Goal: Transaction & Acquisition: Purchase product/service

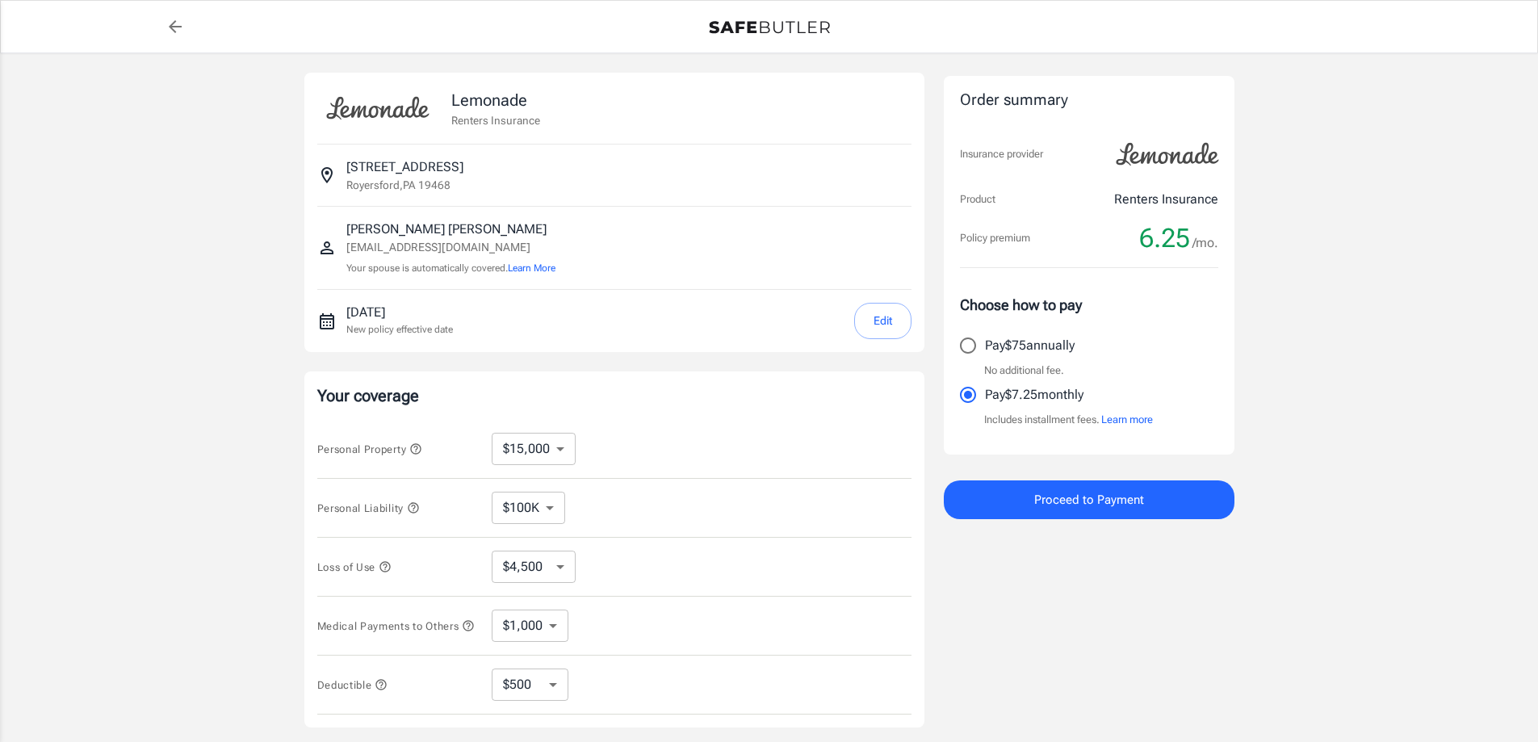
select select "15000"
select select "500"
click at [529, 269] on button "Learn More" at bounding box center [532, 268] width 48 height 15
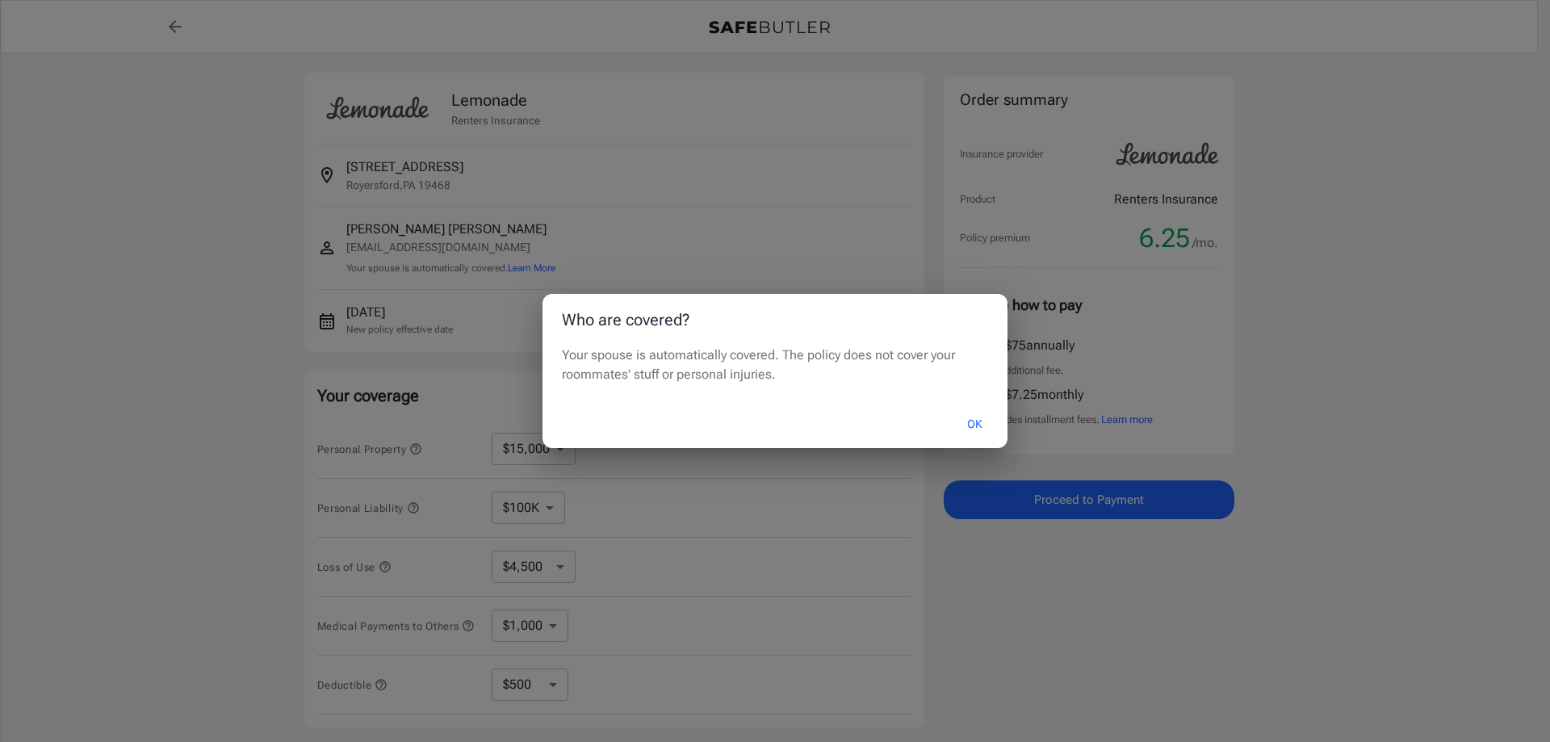
click at [972, 425] on button "OK" at bounding box center [974, 424] width 52 height 35
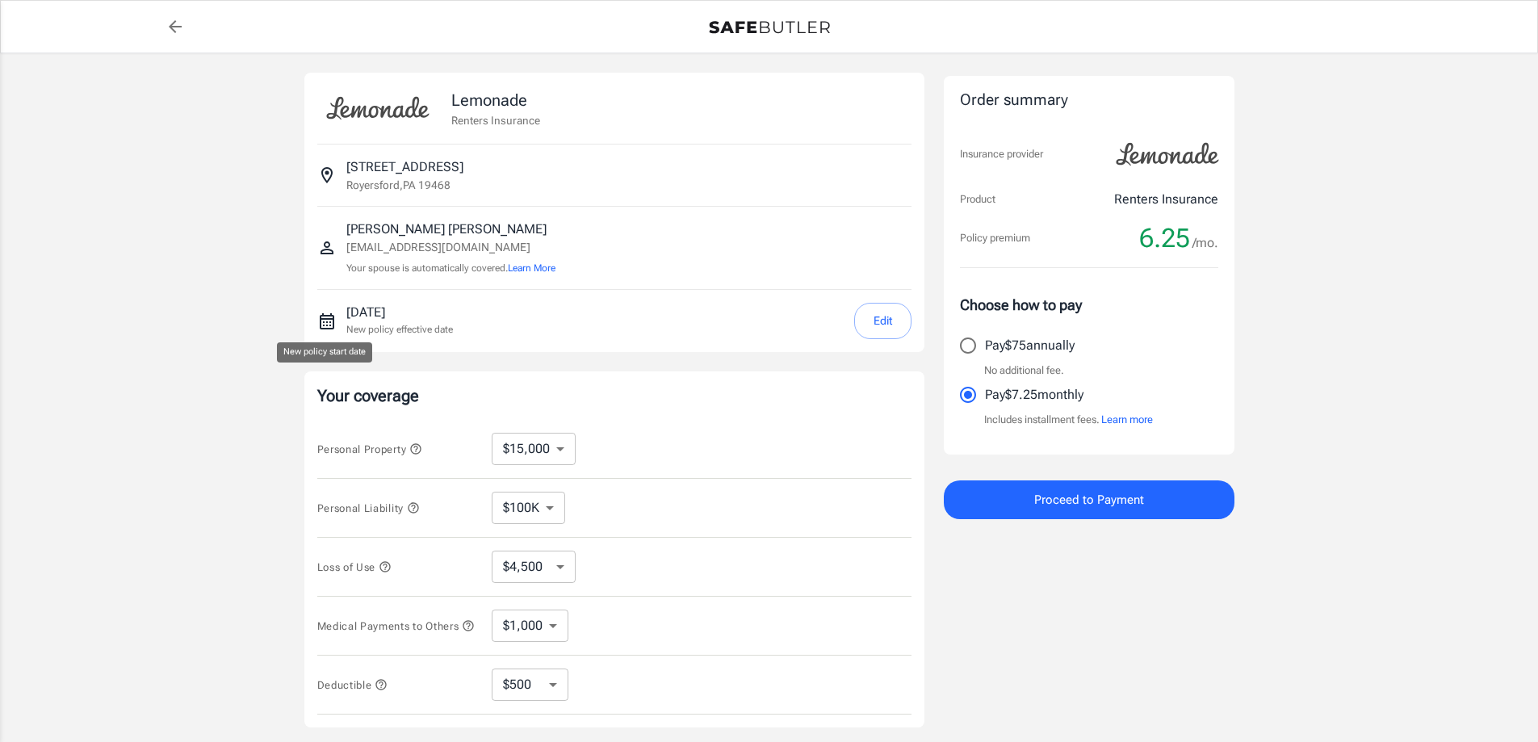
click at [325, 324] on icon "New policy start date" at bounding box center [326, 321] width 19 height 19
click at [324, 319] on icon "New policy start date" at bounding box center [327, 321] width 15 height 16
click at [329, 325] on icon "New policy start date" at bounding box center [326, 321] width 19 height 19
click at [337, 350] on div "New policy start date" at bounding box center [324, 352] width 95 height 20
click at [873, 320] on button "Edit" at bounding box center [882, 321] width 57 height 36
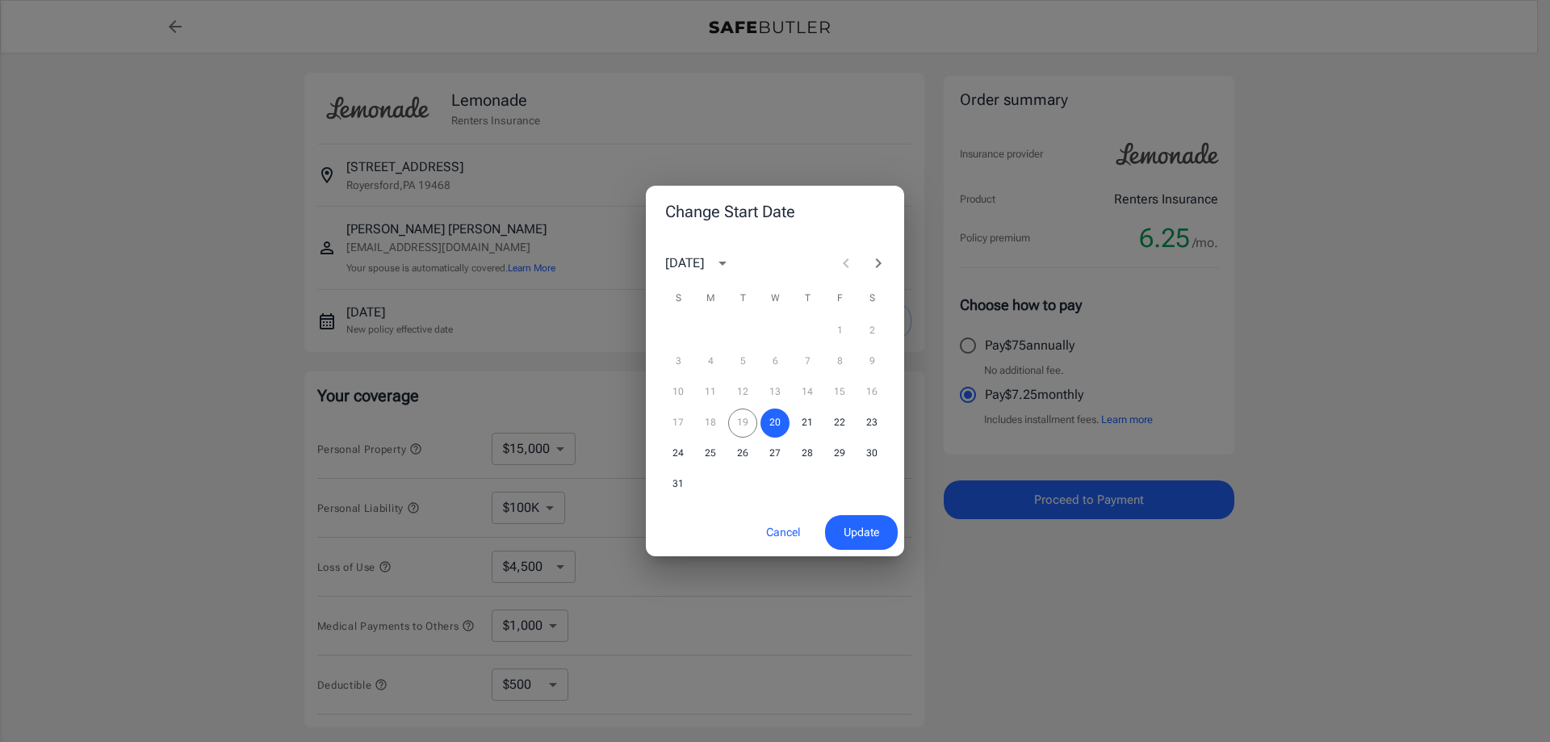
click at [878, 265] on icon "Next month" at bounding box center [879, 263] width 6 height 10
click at [711, 324] on button "1" at bounding box center [710, 330] width 29 height 29
click at [859, 533] on span "Update" at bounding box center [861, 532] width 36 height 20
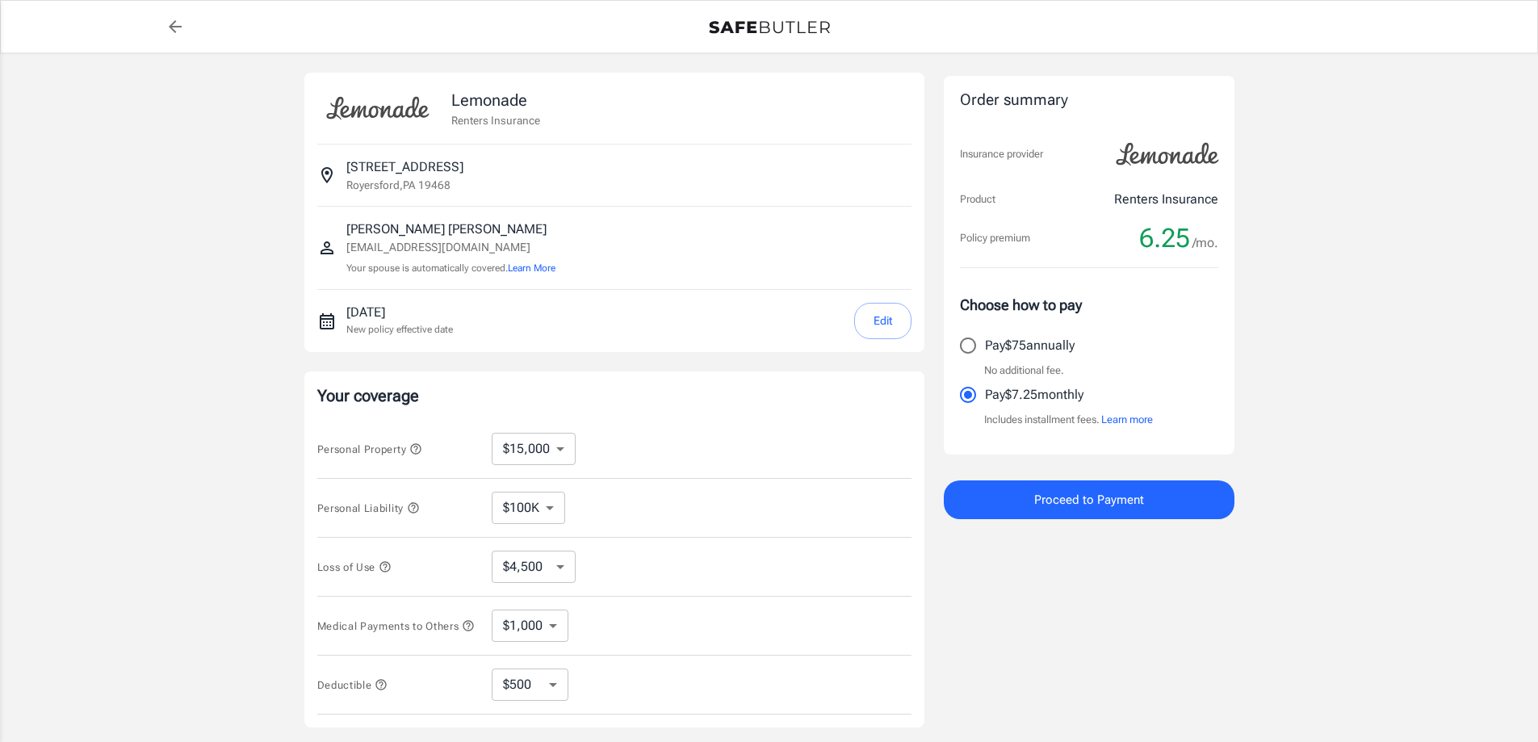
click at [366, 107] on img at bounding box center [377, 108] width 121 height 45
click at [877, 320] on button "Edit" at bounding box center [882, 321] width 57 height 36
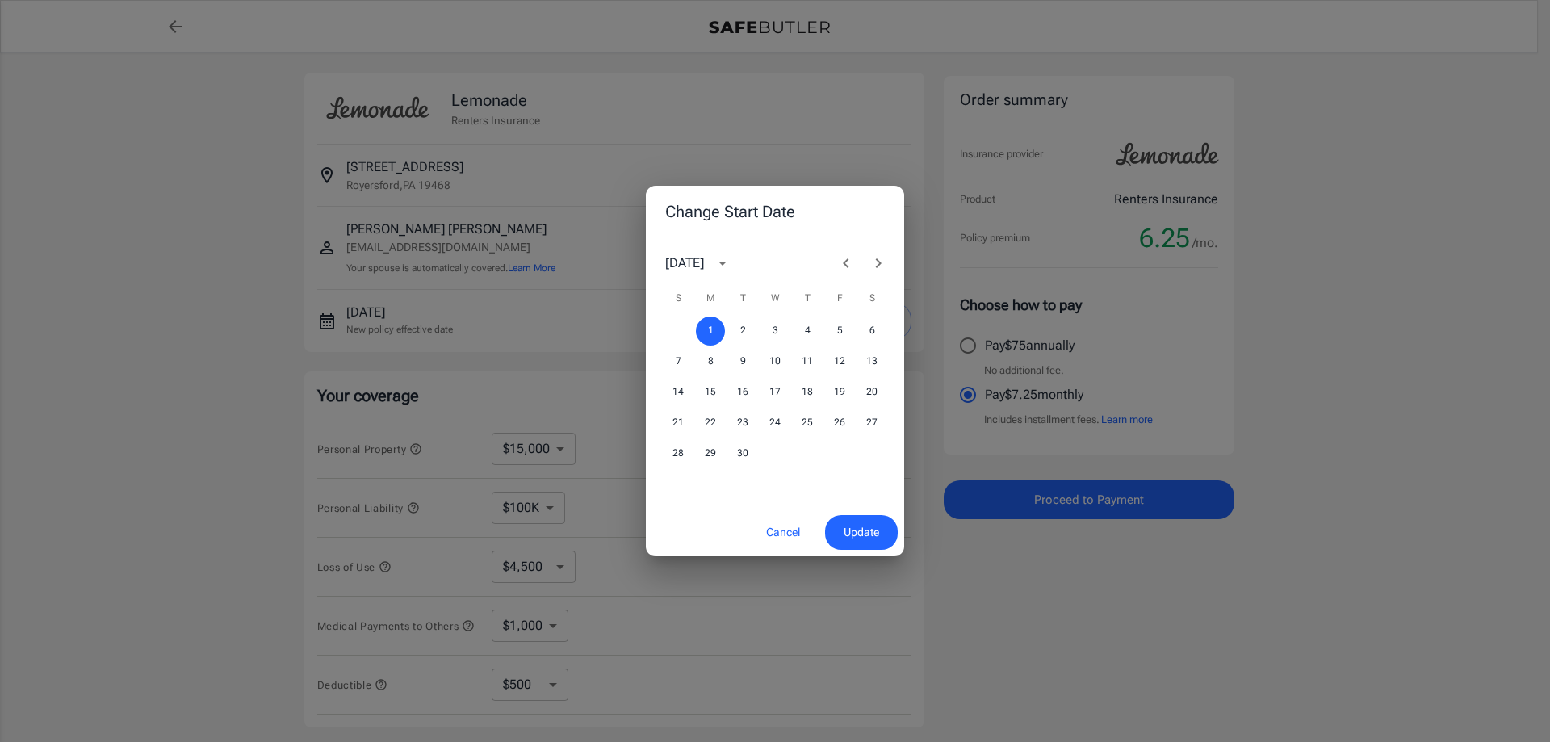
click at [858, 533] on span "Update" at bounding box center [861, 532] width 36 height 20
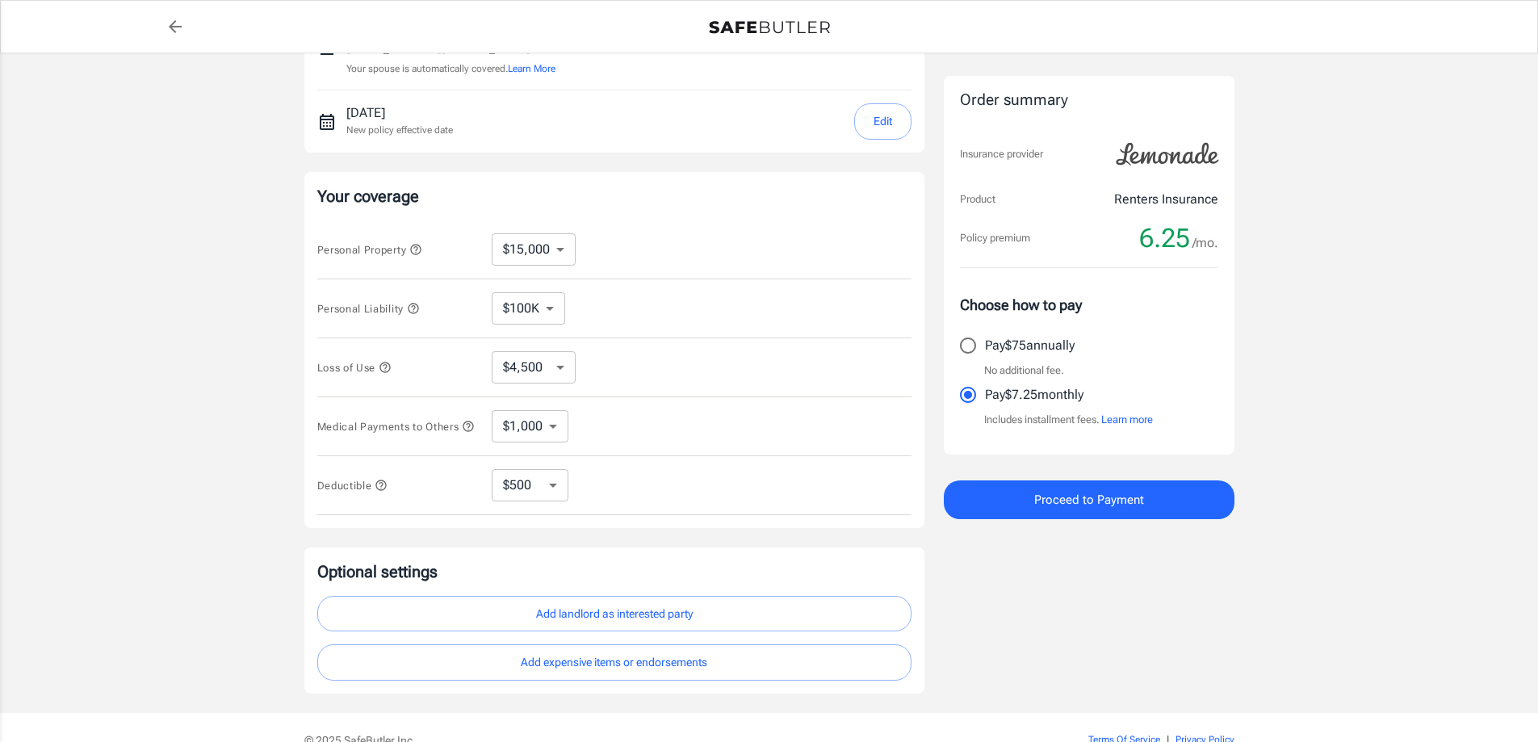
scroll to position [290, 0]
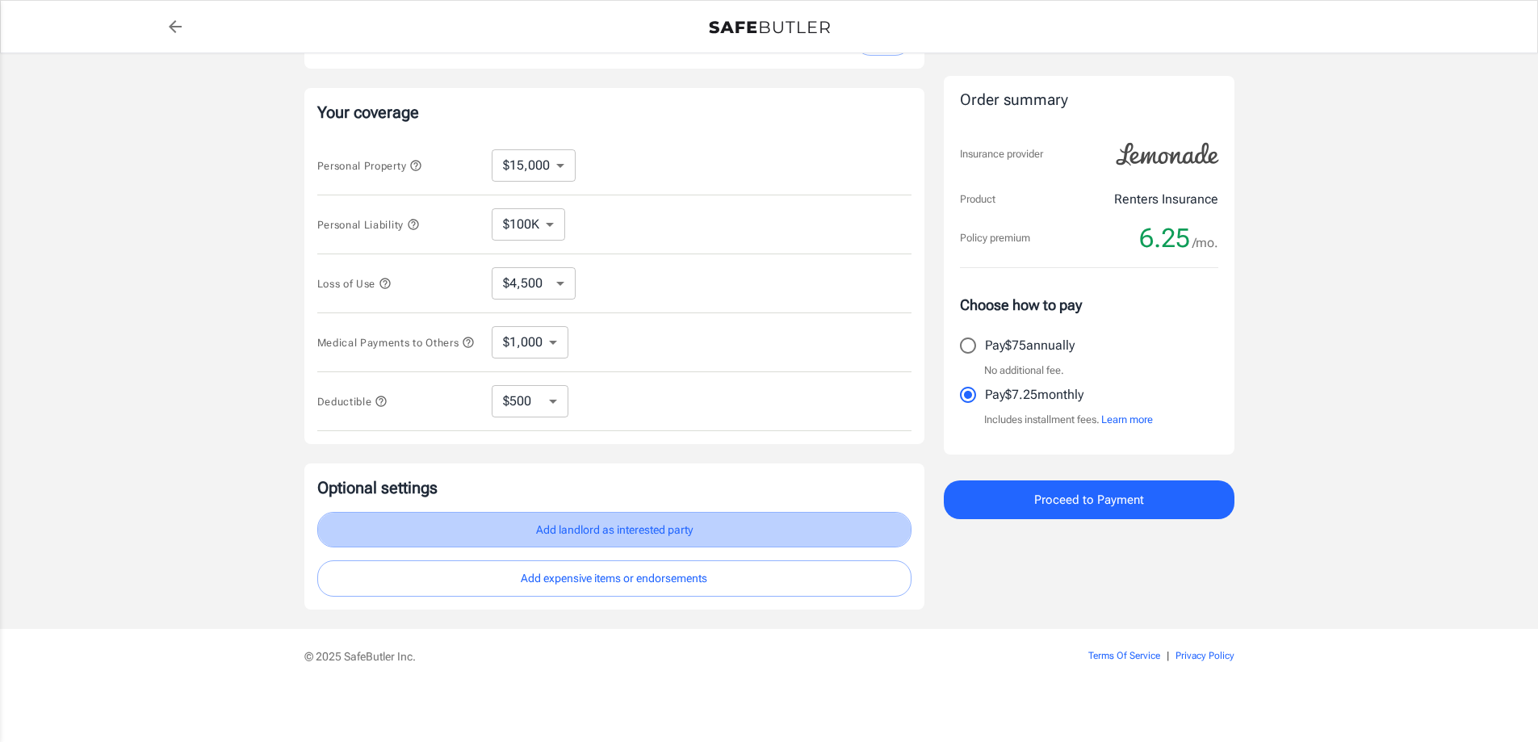
click at [580, 529] on button "Add landlord as interested party" at bounding box center [614, 530] width 594 height 36
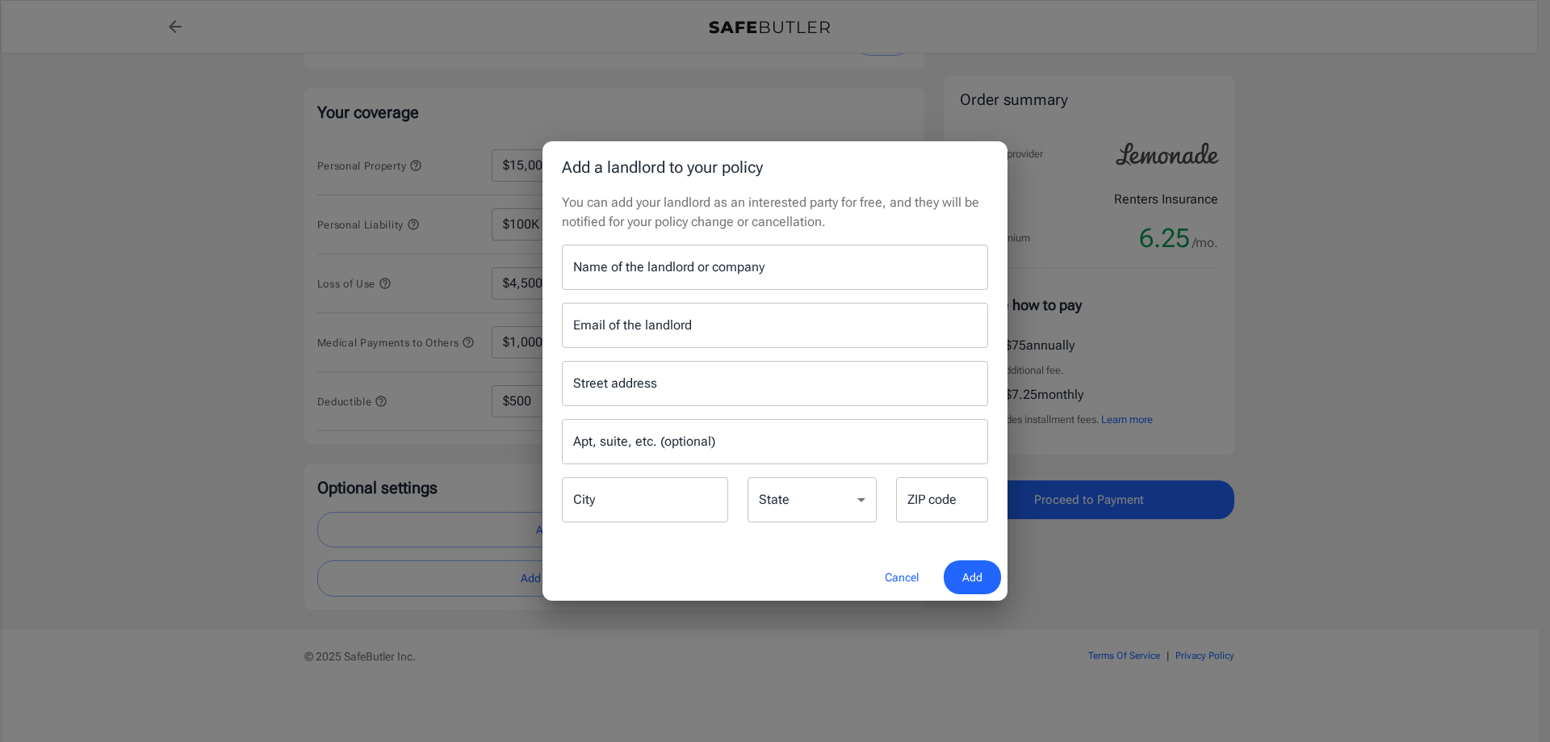
click at [594, 264] on input "Name of the landlord or company" at bounding box center [775, 267] width 426 height 45
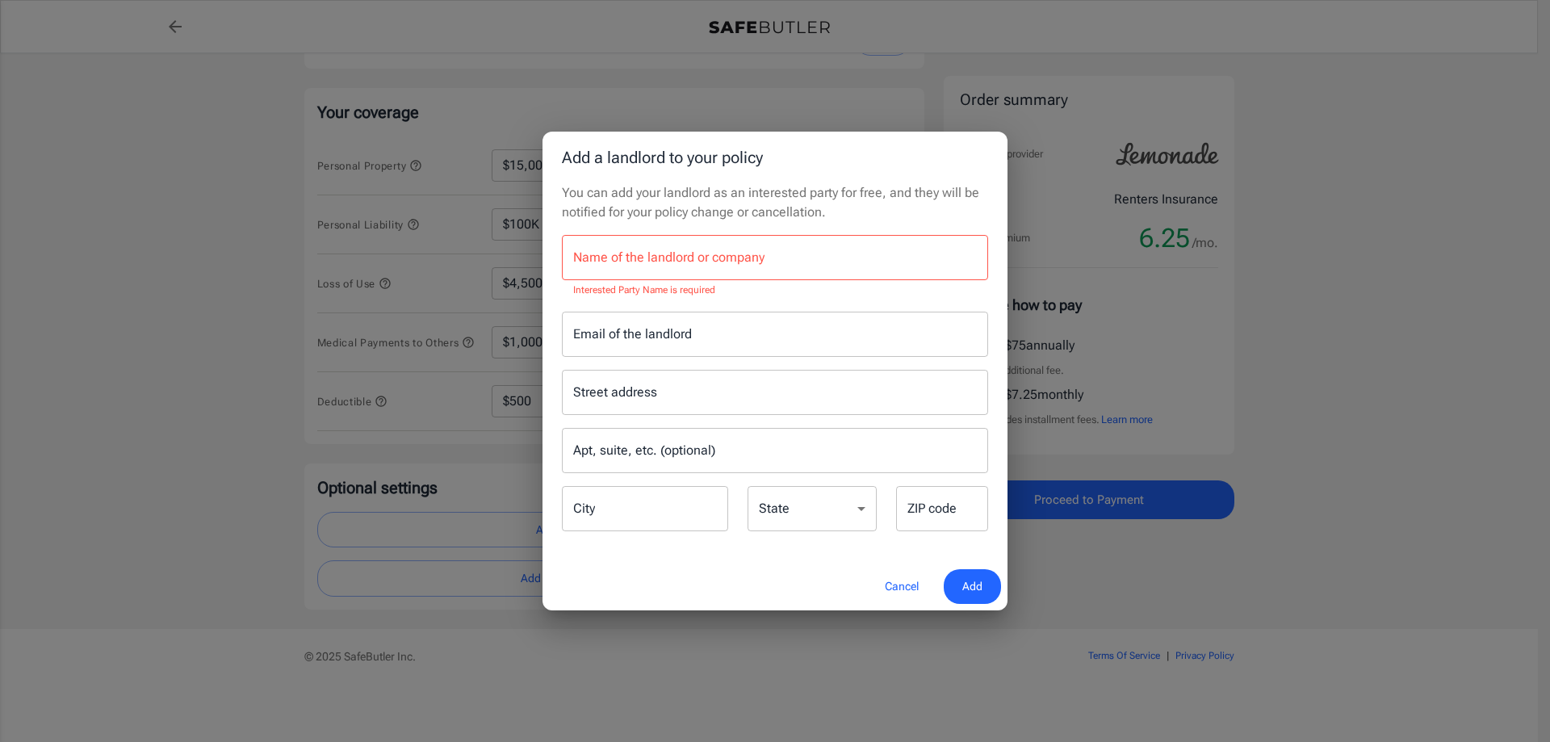
click at [1343, 417] on div "Add a landlord to your policy You can add your landlord as an interested party …" at bounding box center [775, 371] width 1550 height 742
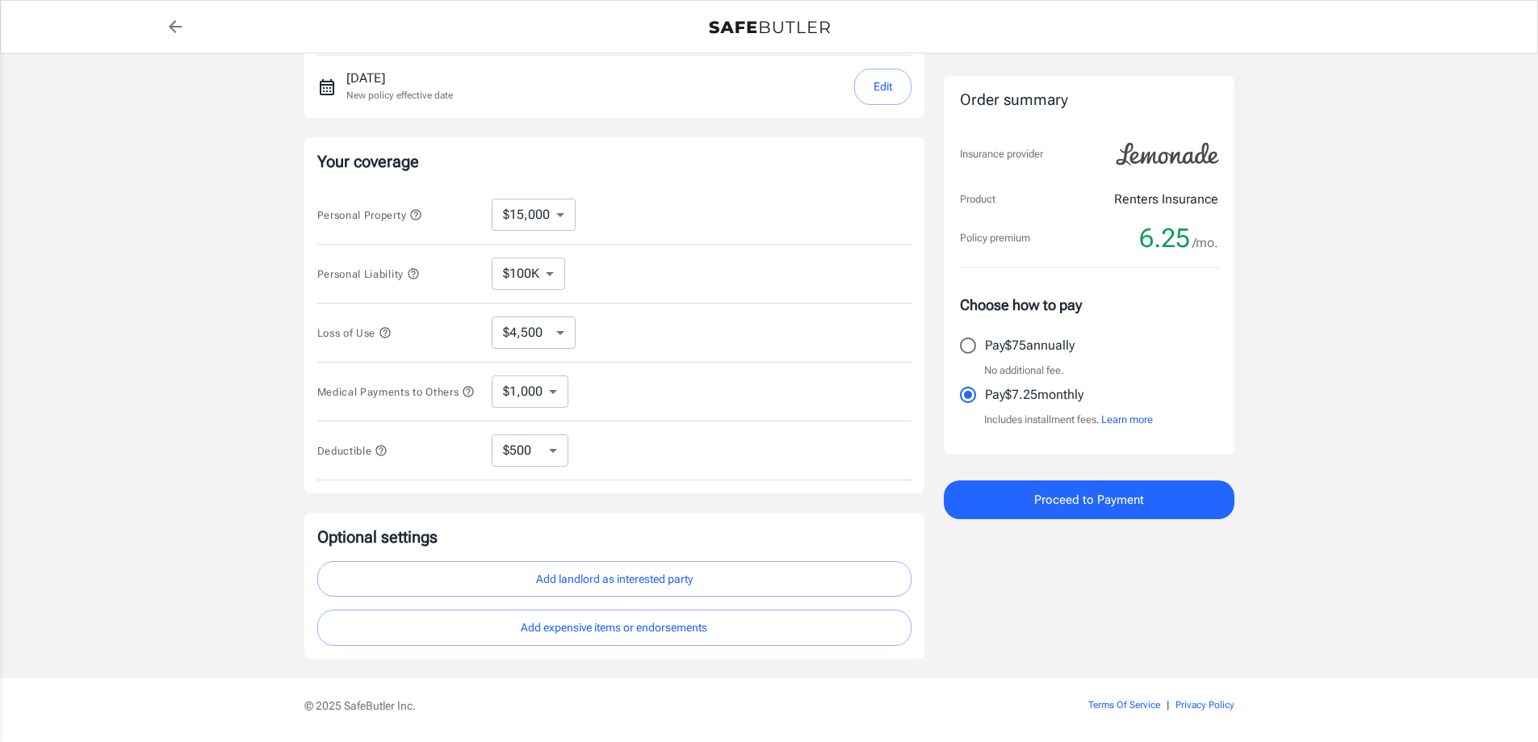
scroll to position [209, 0]
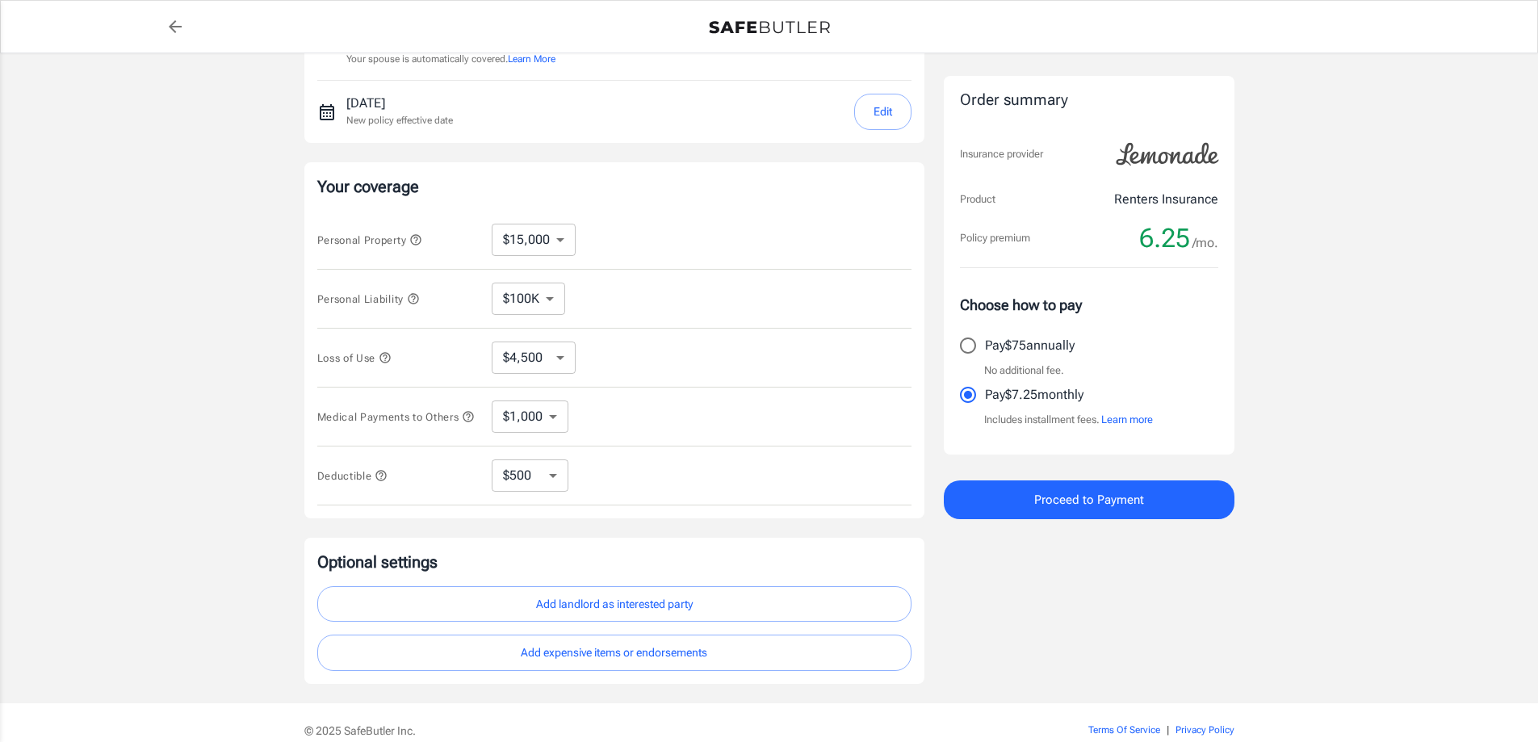
click at [592, 605] on button "Add landlord as interested party" at bounding box center [614, 604] width 594 height 36
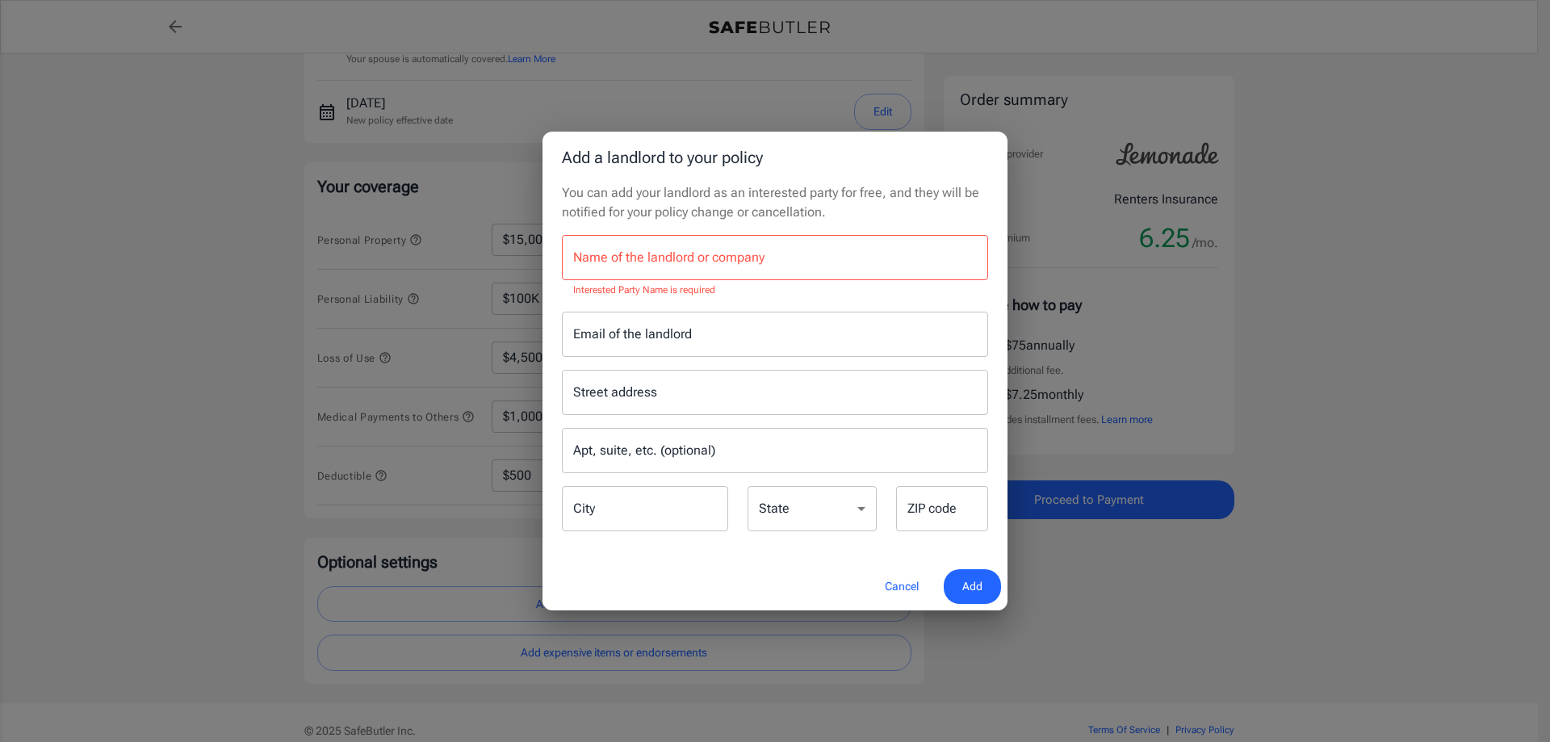
click at [904, 584] on button "Cancel" at bounding box center [901, 586] width 71 height 35
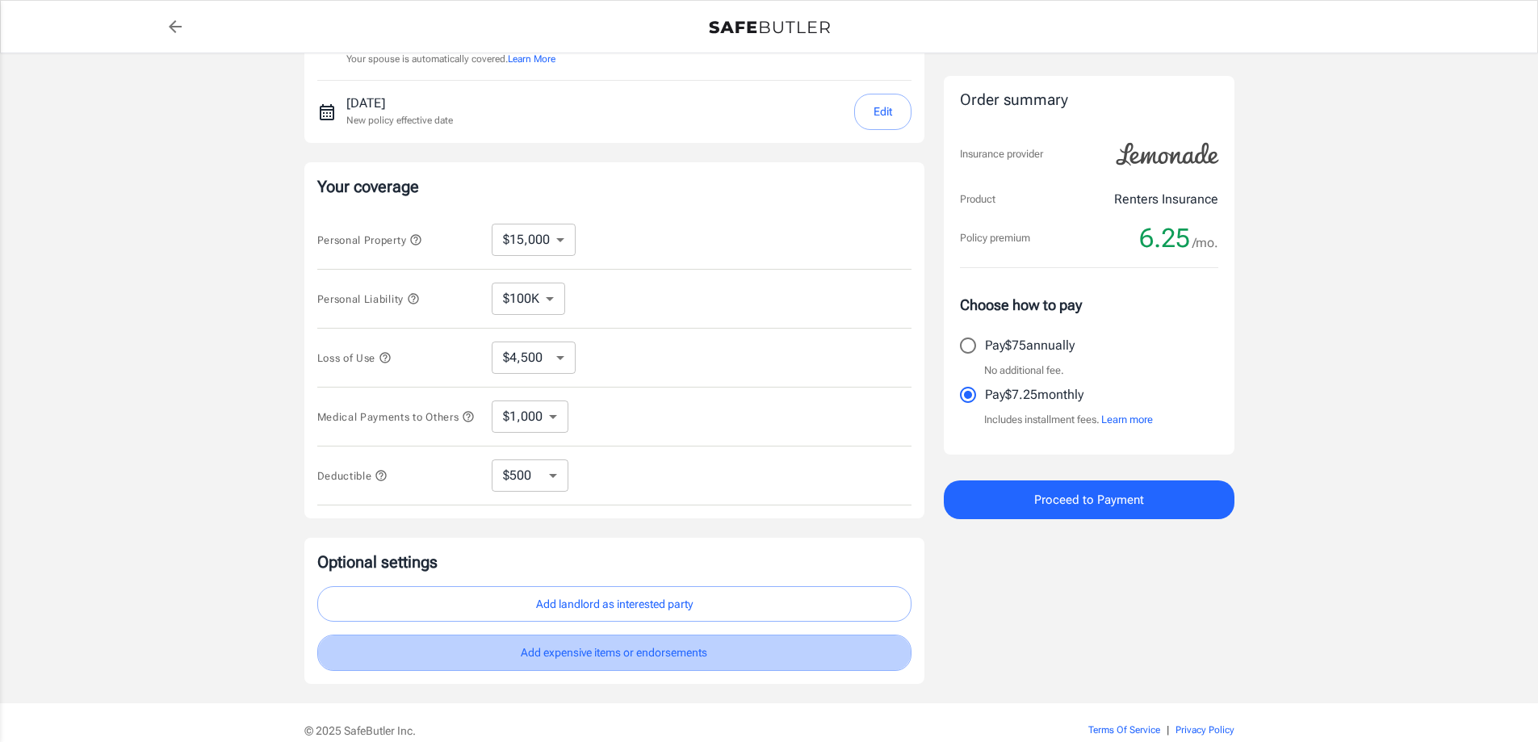
click at [642, 658] on button "Add expensive items or endorsements" at bounding box center [614, 652] width 594 height 36
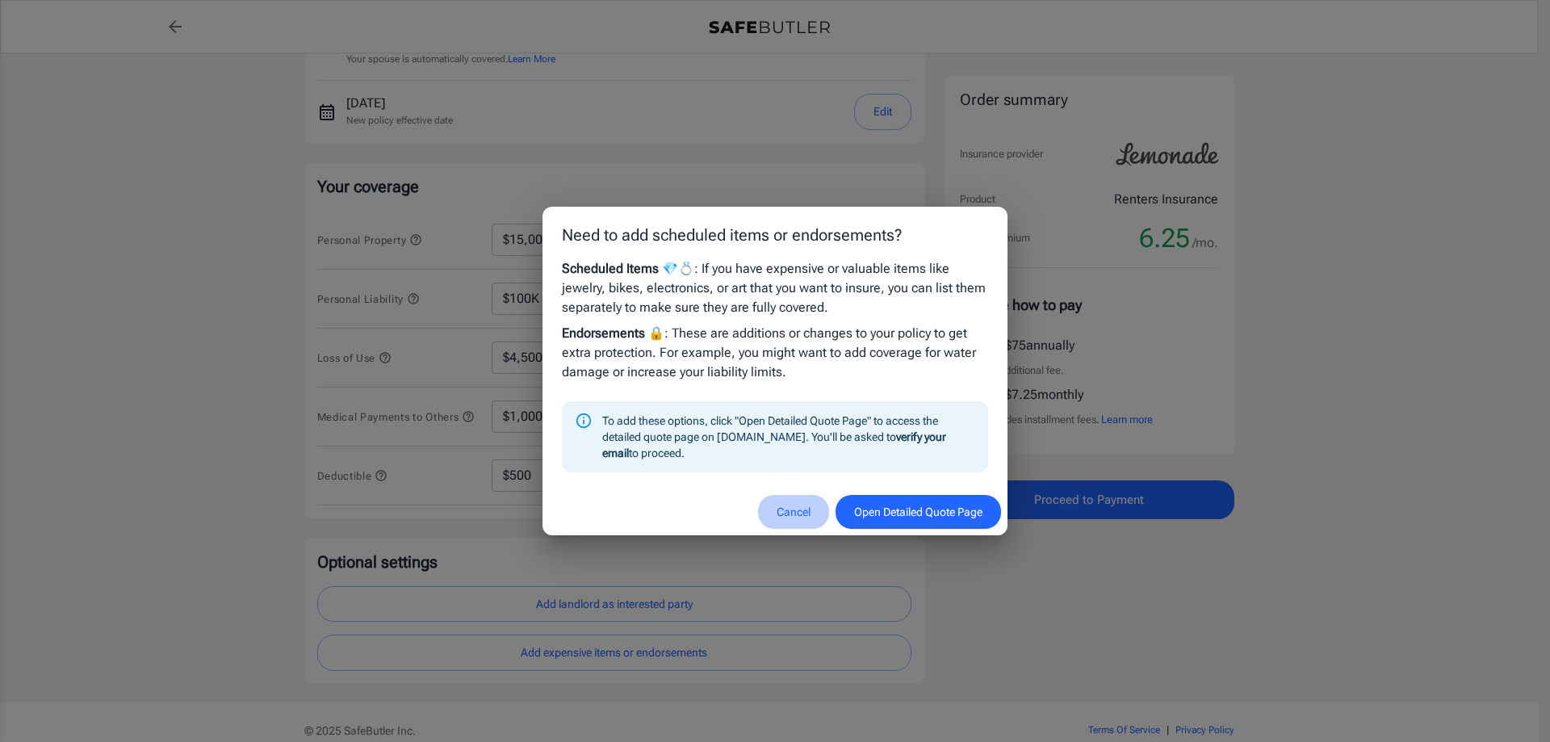
click at [797, 508] on button "Cancel" at bounding box center [793, 512] width 71 height 35
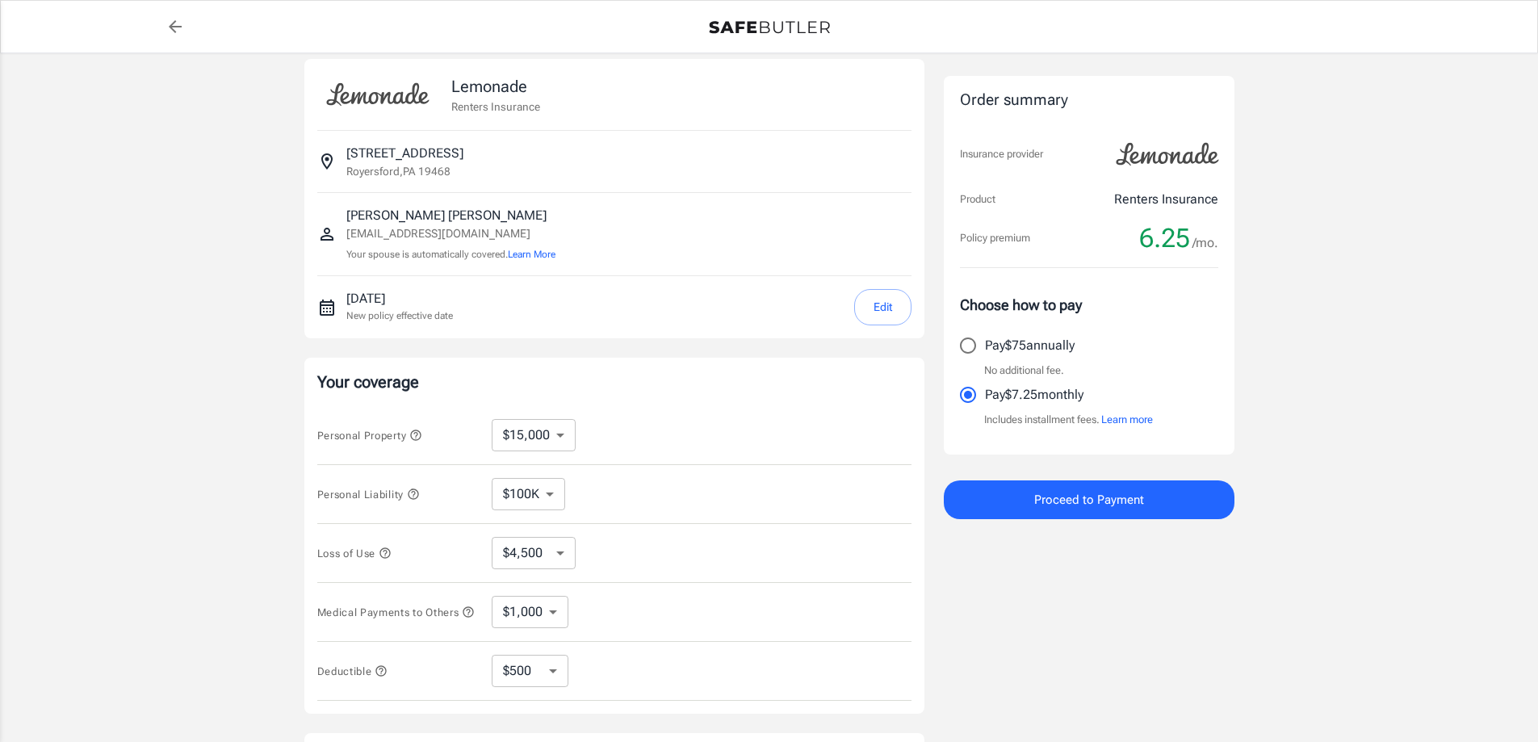
scroll to position [0, 0]
